Goal: Transaction & Acquisition: Purchase product/service

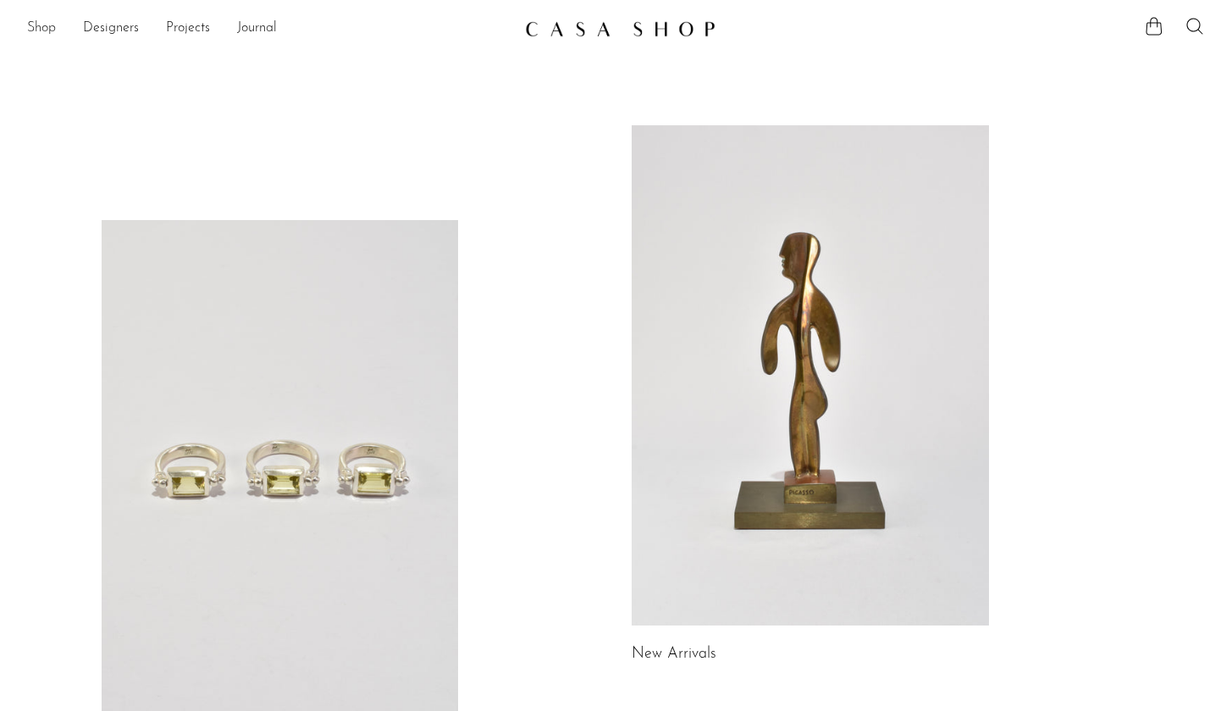
click at [49, 24] on link "Shop" at bounding box center [41, 29] width 29 height 22
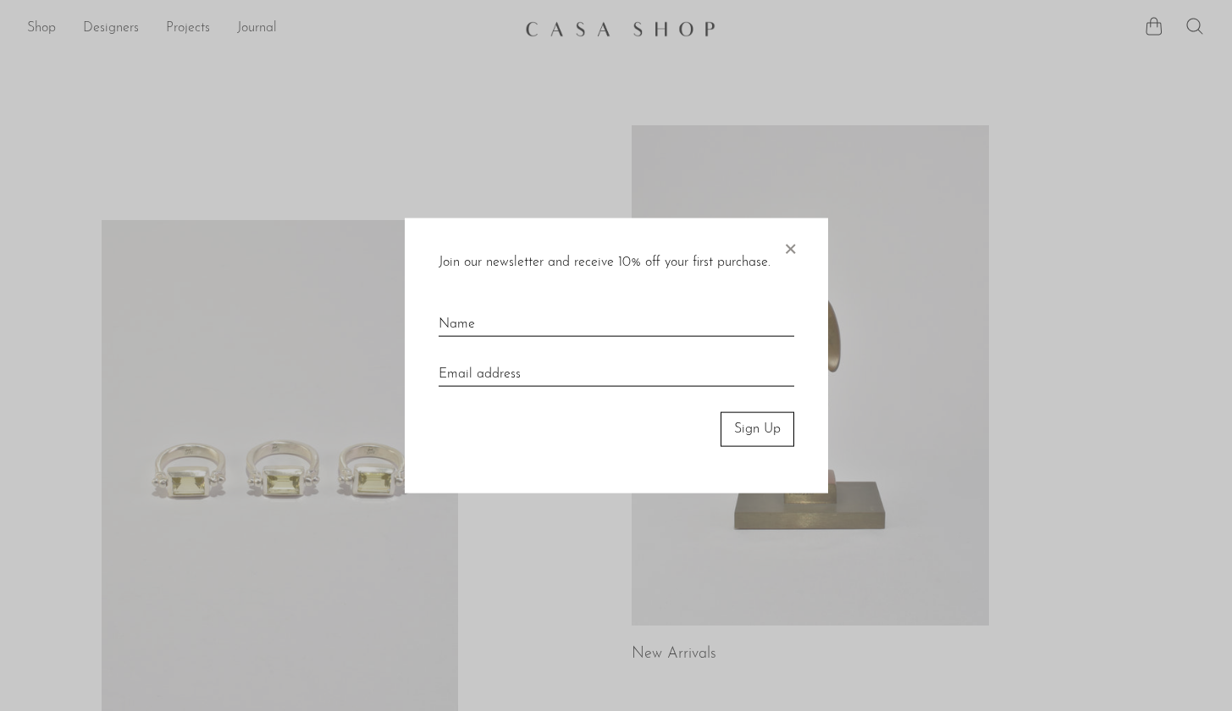
click at [785, 246] on span "×" at bounding box center [790, 246] width 17 height 54
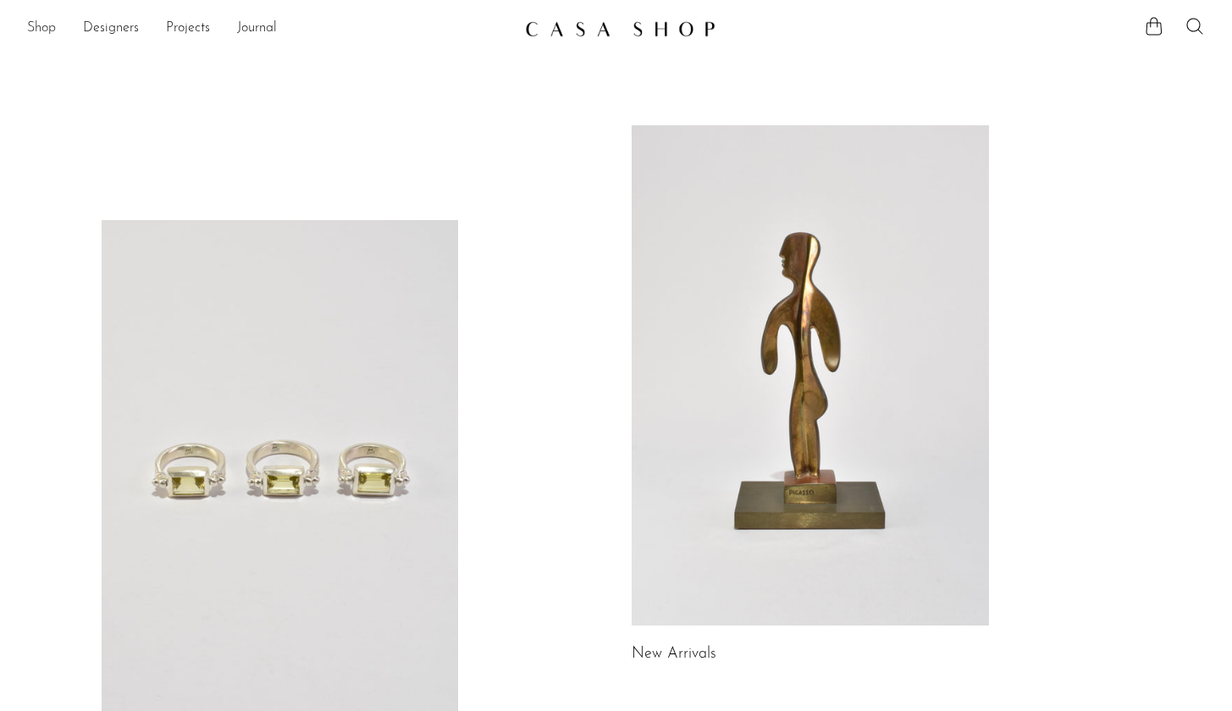
click at [33, 26] on link "Shop" at bounding box center [41, 29] width 29 height 22
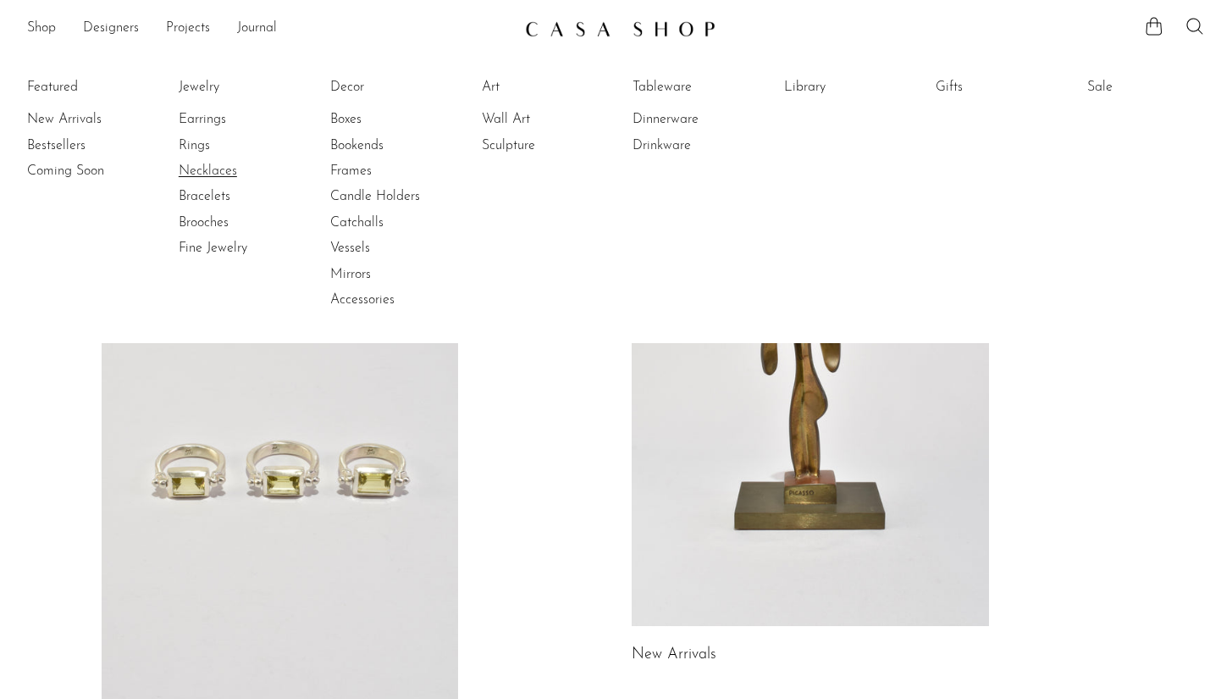
click at [199, 167] on link "Necklaces" at bounding box center [242, 171] width 127 height 19
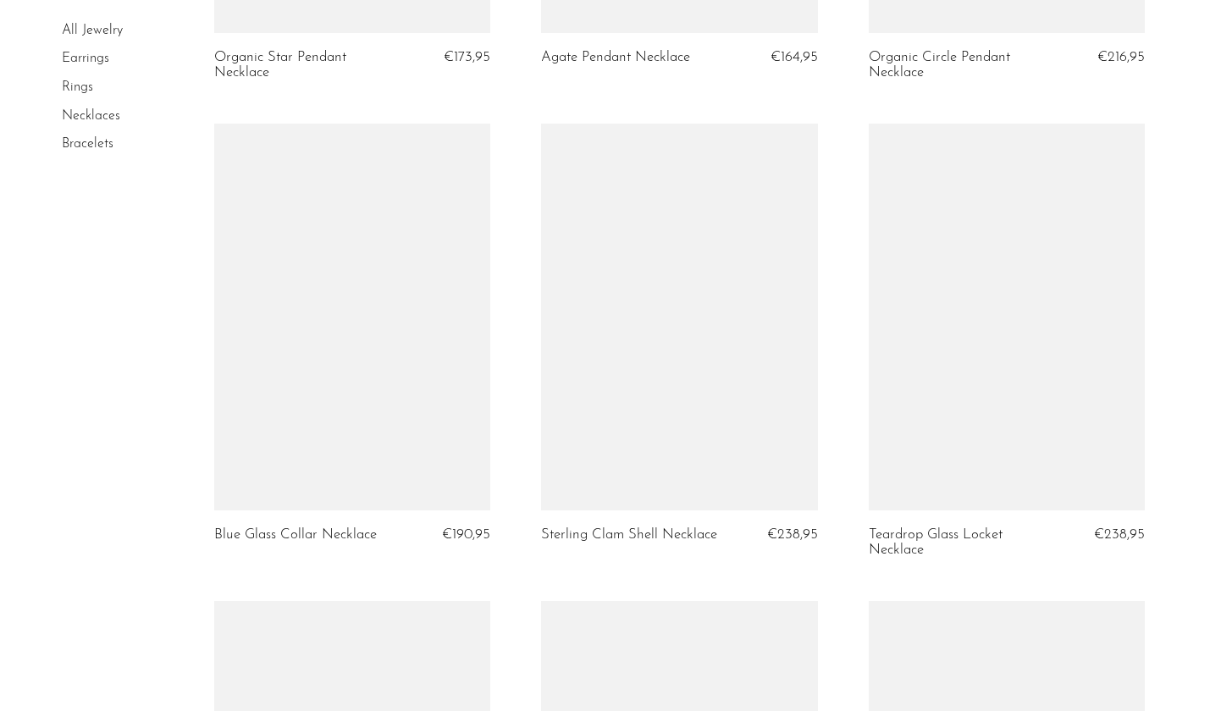
scroll to position [2400, 0]
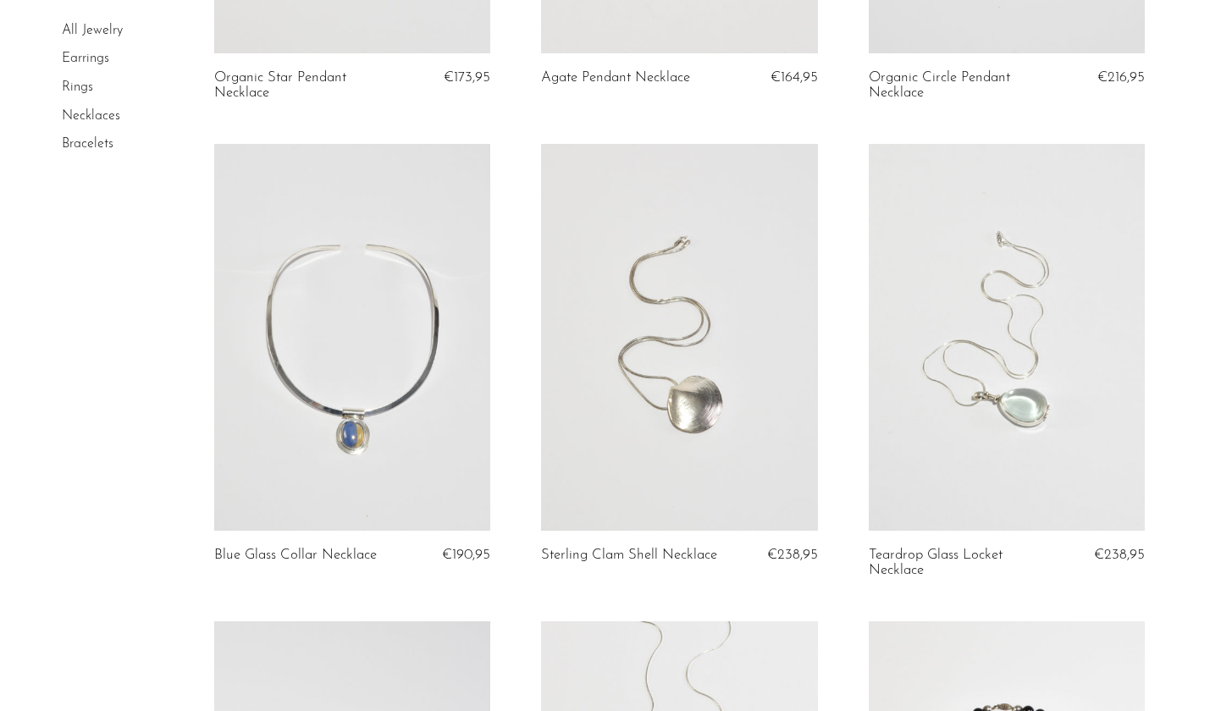
click at [315, 378] on link at bounding box center [352, 337] width 276 height 387
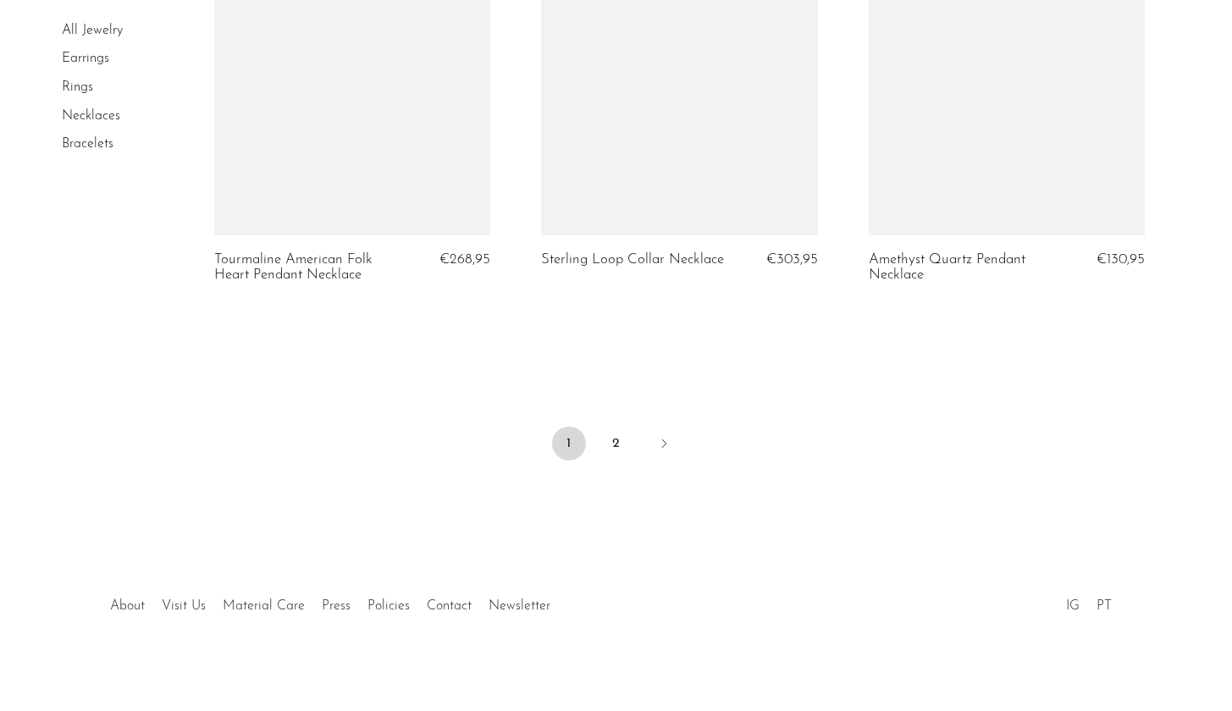
scroll to position [5530, 0]
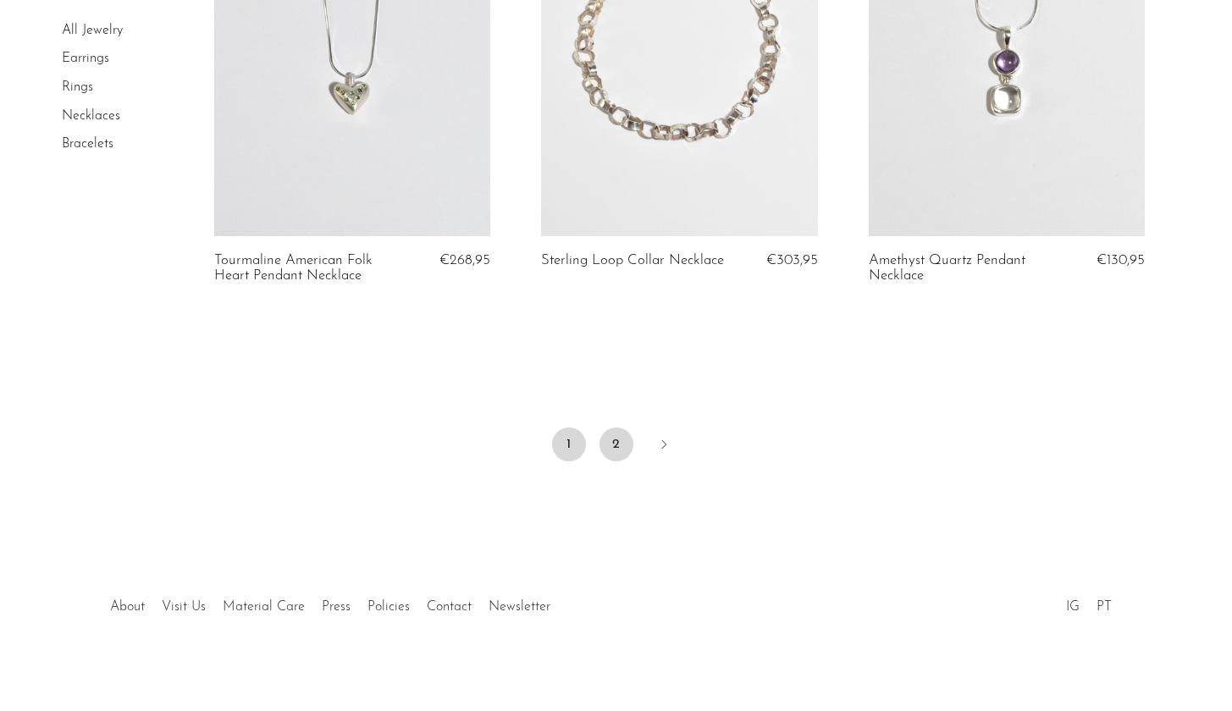
click at [622, 436] on link "2" at bounding box center [617, 445] width 34 height 34
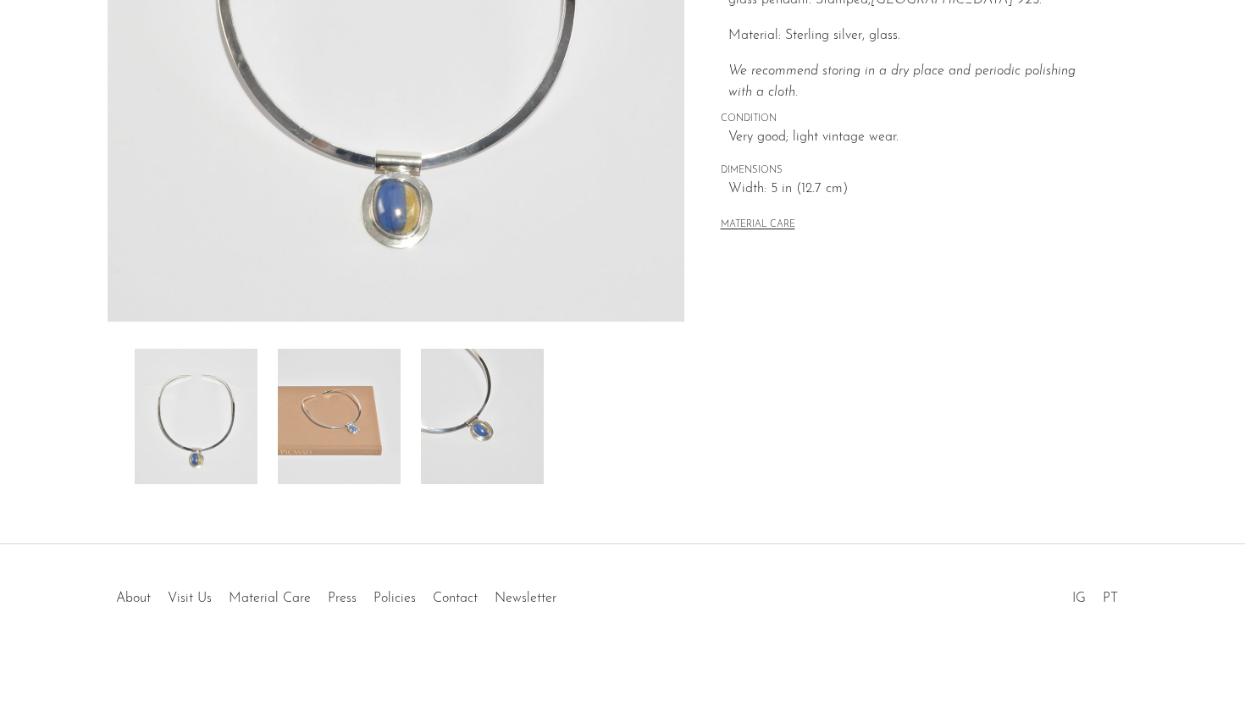
scroll to position [391, 0]
click at [315, 451] on img at bounding box center [339, 417] width 123 height 136
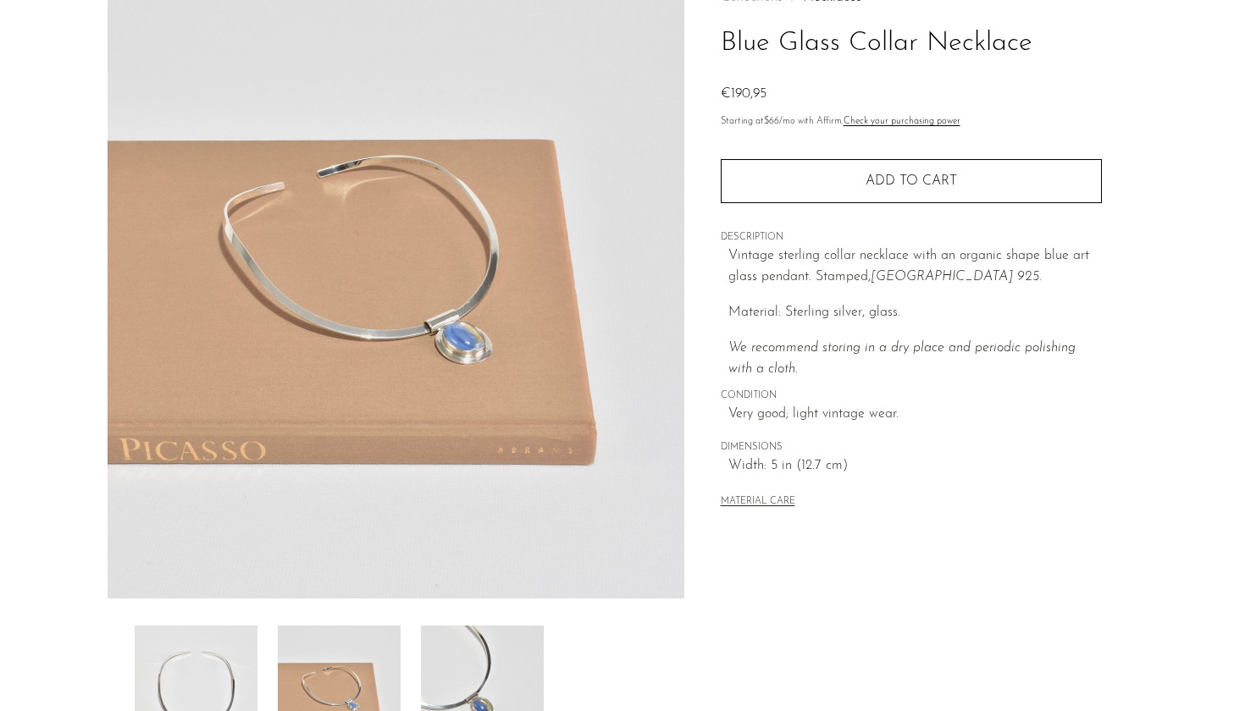
scroll to position [76, 0]
